Goal: Check status

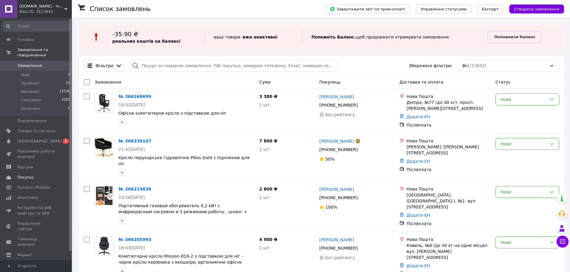
click at [39, 165] on span "Відгуки" at bounding box center [36, 167] width 38 height 5
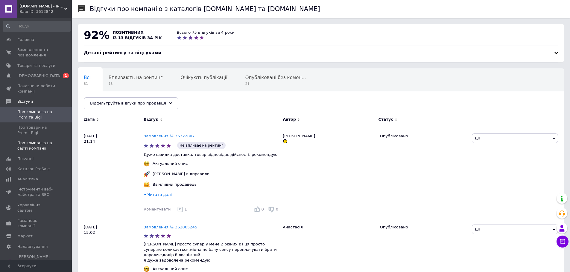
click at [35, 146] on span "Про компанію на сайті компанії" at bounding box center [36, 146] width 38 height 11
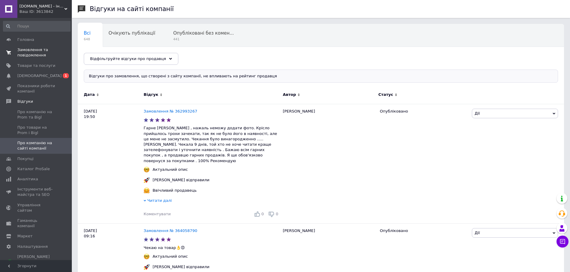
click at [38, 51] on span "Замовлення та повідомлення" at bounding box center [36, 52] width 38 height 11
